Goal: Task Accomplishment & Management: Manage account settings

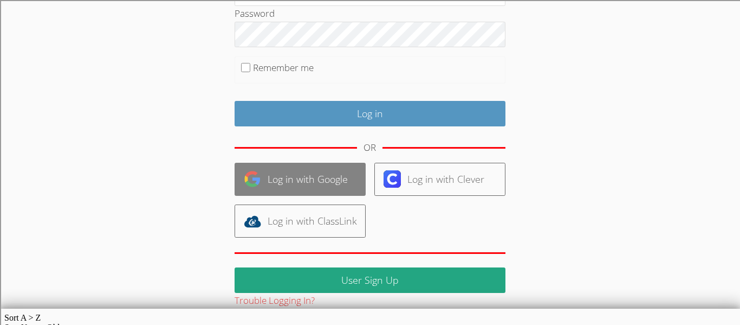
click at [286, 177] on link "Log in with Google" at bounding box center [300, 179] width 131 height 33
click at [338, 178] on link "Log in with Google" at bounding box center [300, 179] width 131 height 33
